Goal: Check status: Check status

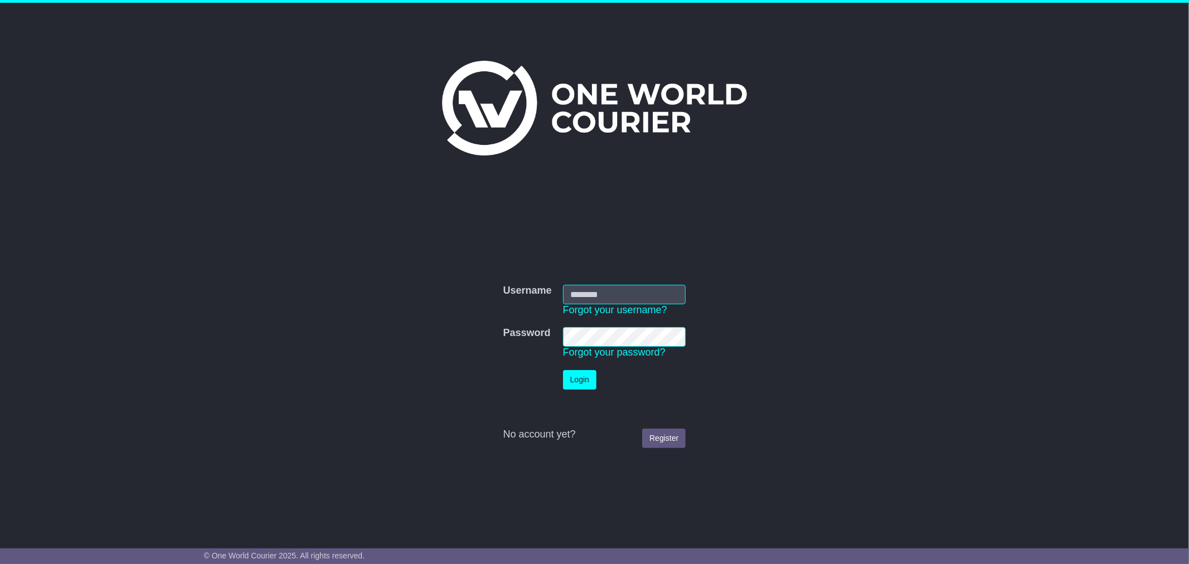
type input "*********"
drag, startPoint x: 573, startPoint y: 376, endPoint x: 619, endPoint y: 356, distance: 50.4
click at [573, 376] on button "Login" at bounding box center [579, 380] width 33 height 20
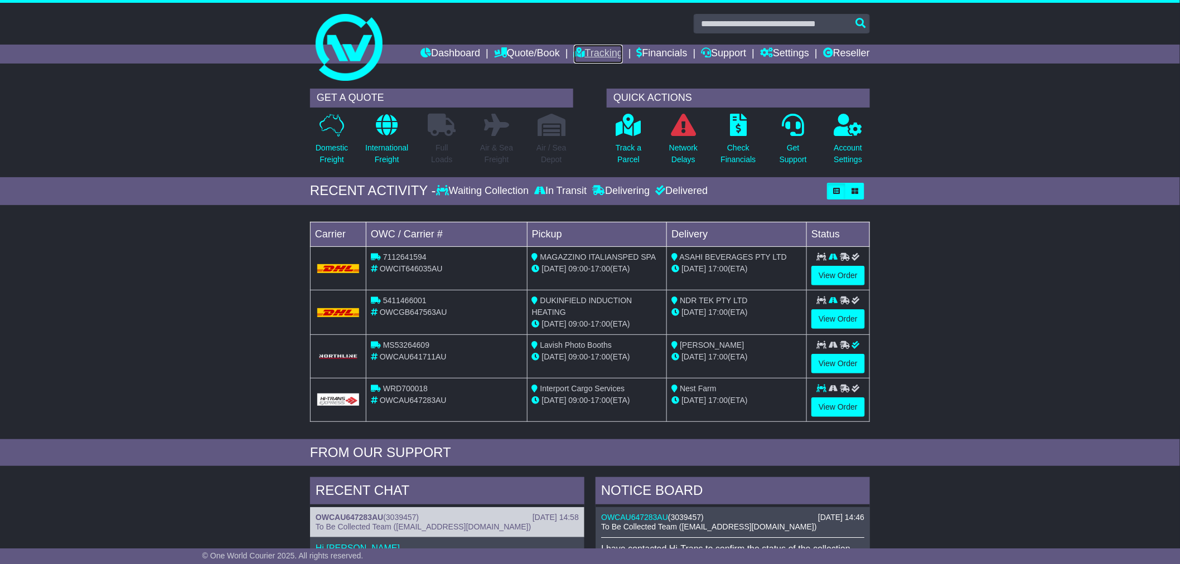
click at [594, 50] on link "Tracking" at bounding box center [598, 54] width 49 height 19
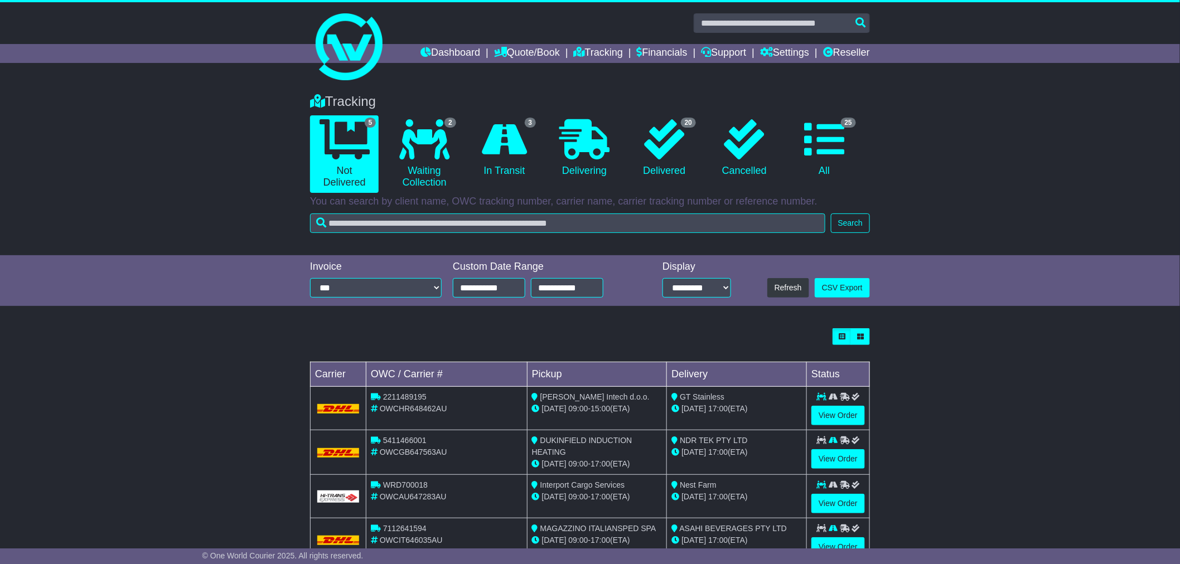
scroll to position [81, 0]
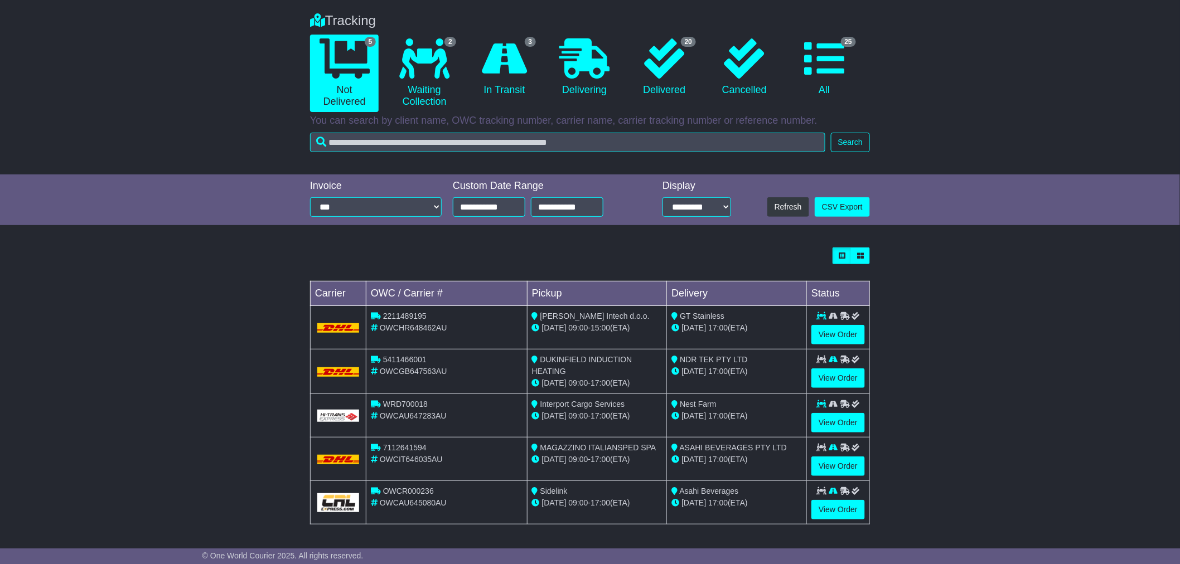
click at [968, 451] on div "Loading... No bookings found Carrier OWC / Carrier # Pickup Delivery Status 221…" at bounding box center [590, 392] width 1180 height 300
click at [820, 419] on link "View Order" at bounding box center [838, 423] width 54 height 20
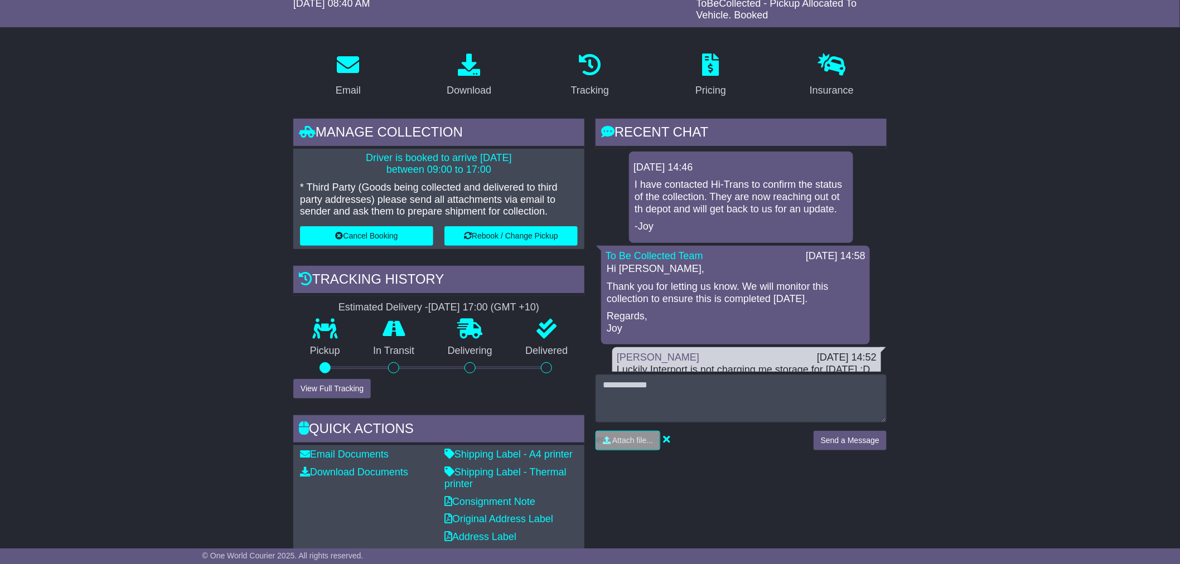
scroll to position [124, 0]
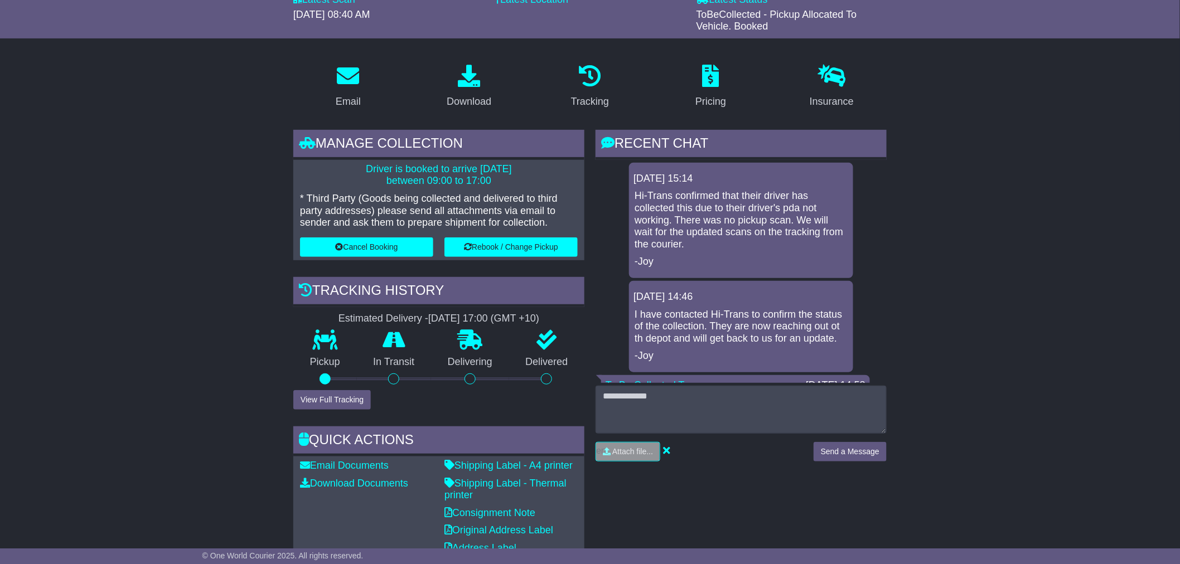
scroll to position [124, 0]
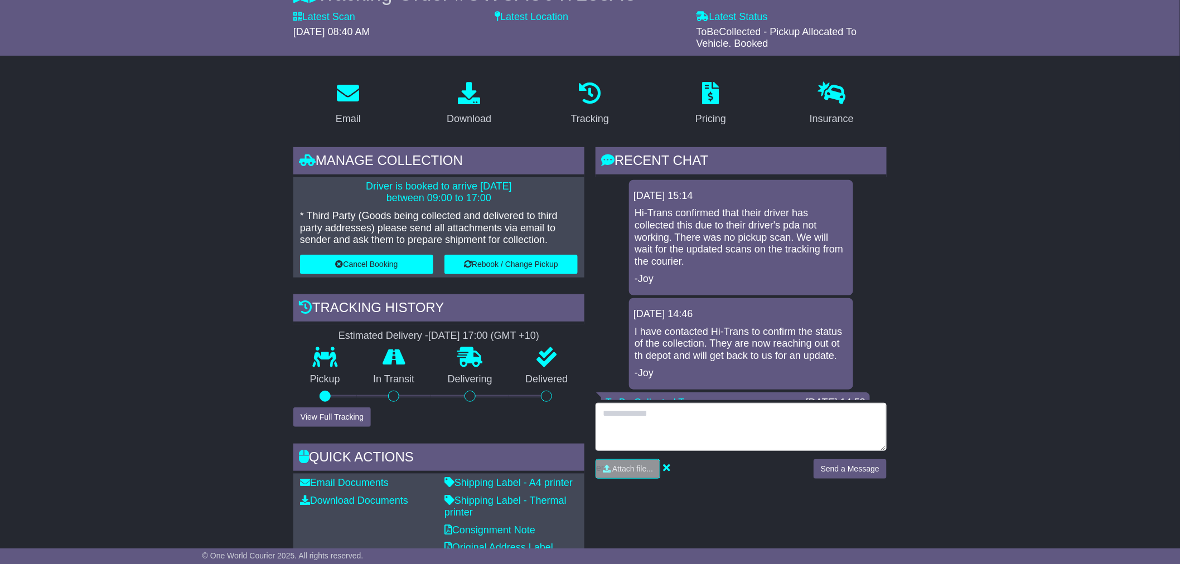
click at [695, 403] on textarea at bounding box center [741, 427] width 291 height 48
type textarea "**********"
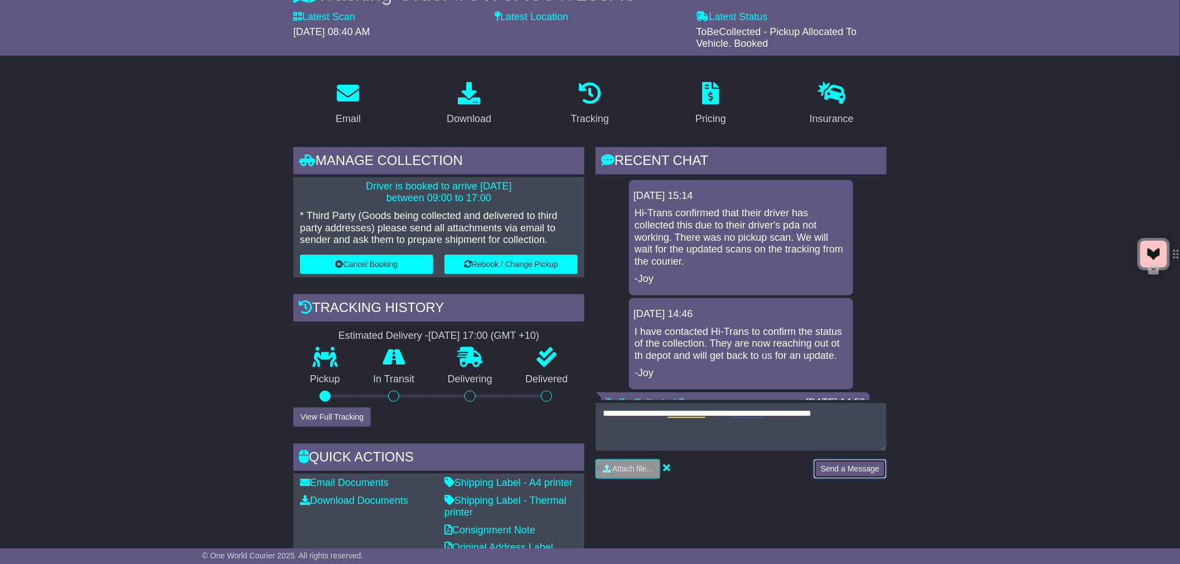
click at [848, 466] on button "Send a Message" at bounding box center [850, 469] width 73 height 20
